Goal: Information Seeking & Learning: Check status

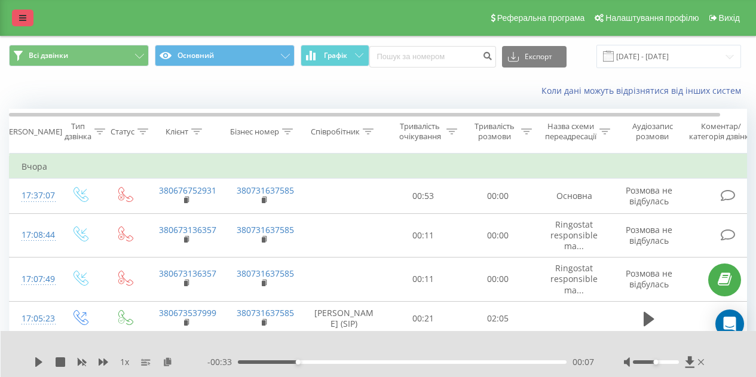
click at [28, 15] on link at bounding box center [23, 18] width 22 height 17
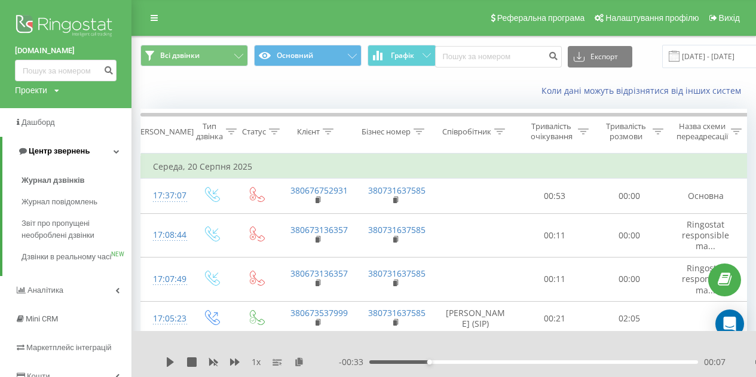
click at [69, 152] on span "Центр звернень" at bounding box center [59, 150] width 61 height 9
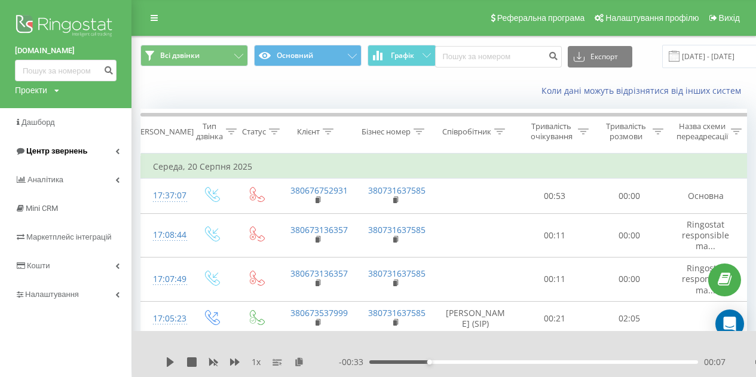
click at [69, 151] on span "Центр звернень" at bounding box center [56, 150] width 61 height 9
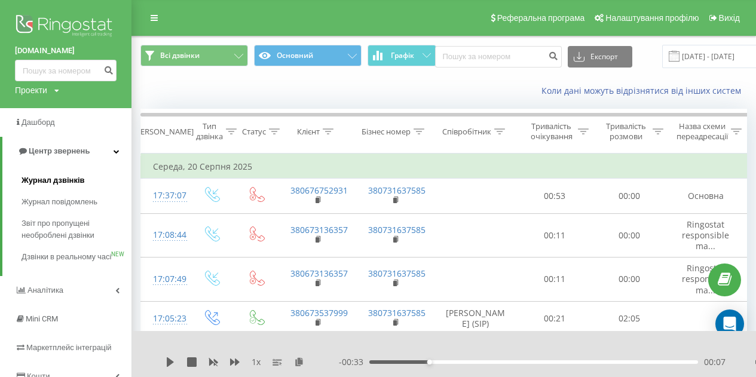
click at [58, 176] on span "Журнал дзвінків" at bounding box center [53, 181] width 63 height 12
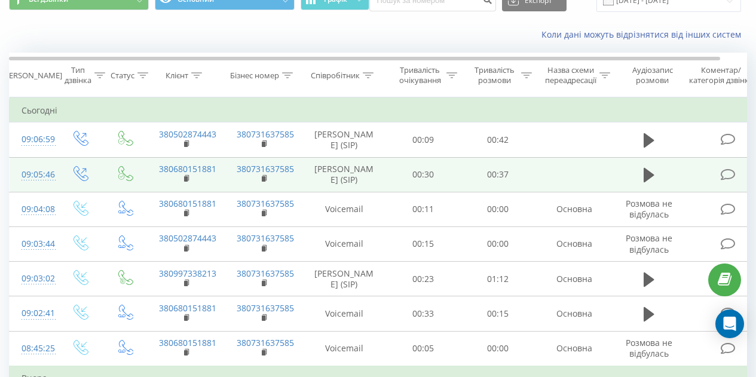
scroll to position [60, 0]
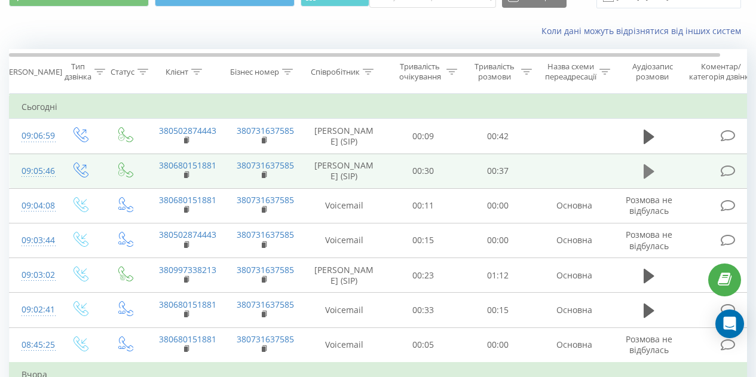
click at [651, 179] on icon at bounding box center [649, 171] width 11 height 14
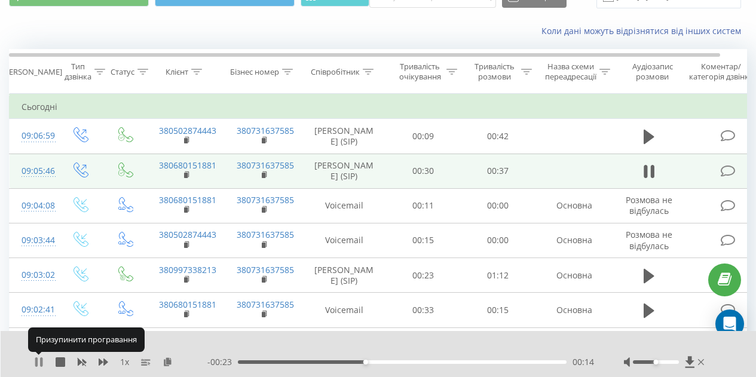
click at [38, 362] on icon at bounding box center [39, 363] width 10 height 10
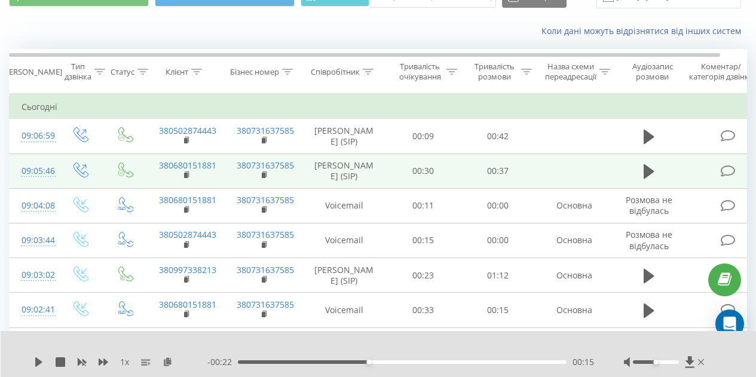
drag, startPoint x: 185, startPoint y: 148, endPoint x: 239, endPoint y: 188, distance: 67.1
click at [185, 142] on icon at bounding box center [187, 139] width 4 height 5
